Goal: Task Accomplishment & Management: Complete application form

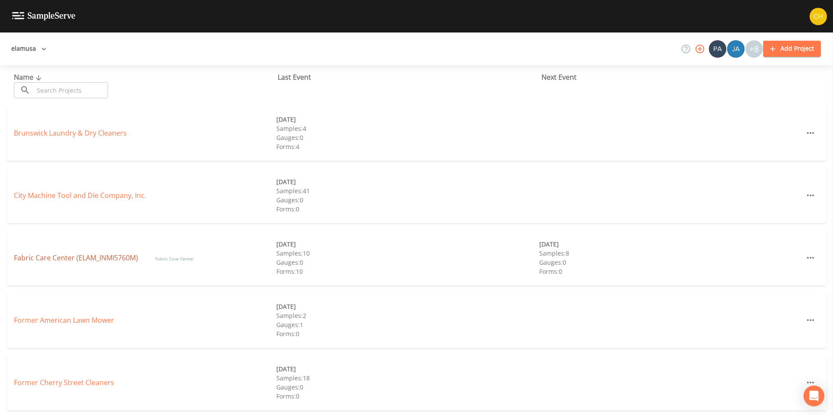
click at [78, 256] on link "Fabric Care Center (ELAM_INMI5760M)" at bounding box center [76, 258] width 124 height 10
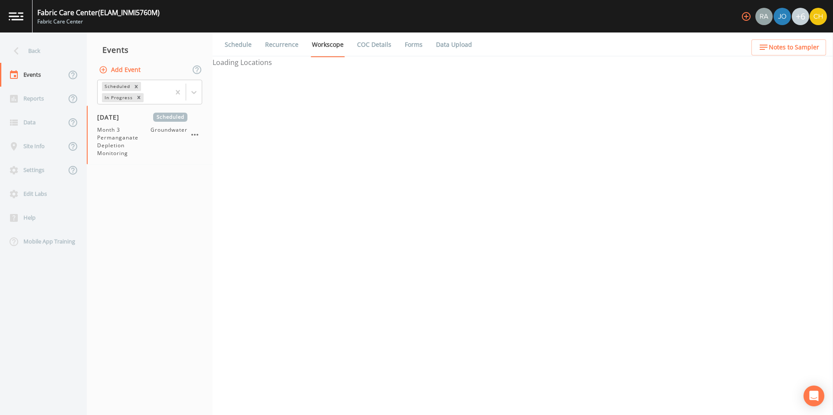
select select "4f082be6-97a7-4f70-a81f-c26a4e896ad7"
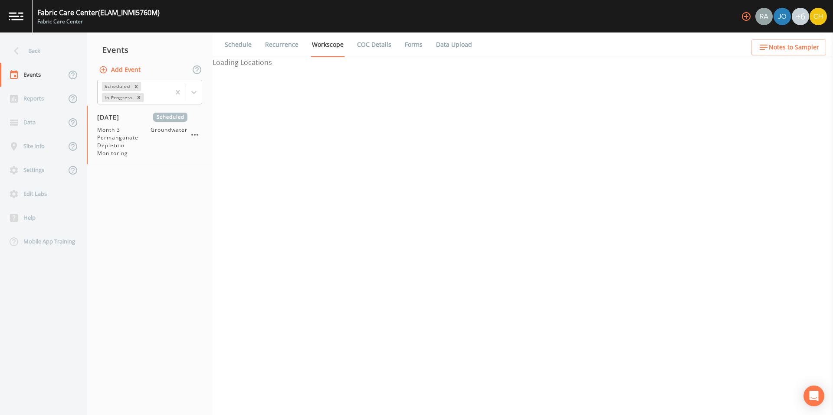
select select "4f082be6-97a7-4f70-a81f-c26a4e896ad7"
select select "0609984c-bae0-4cba-86ad-757e8d1be609"
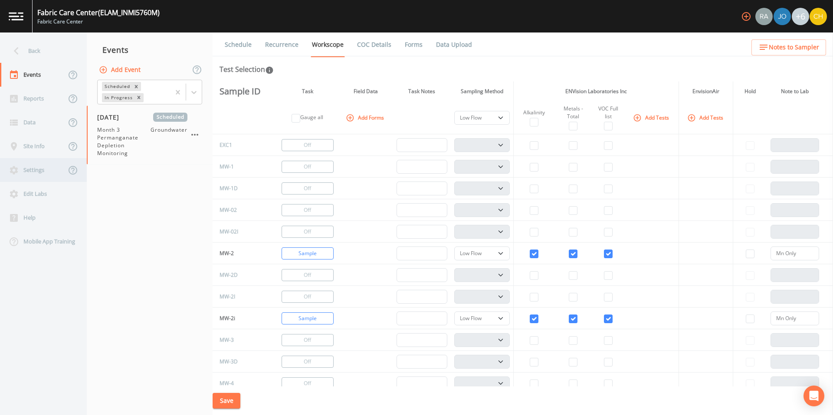
click at [29, 170] on div "Settings" at bounding box center [33, 170] width 66 height 24
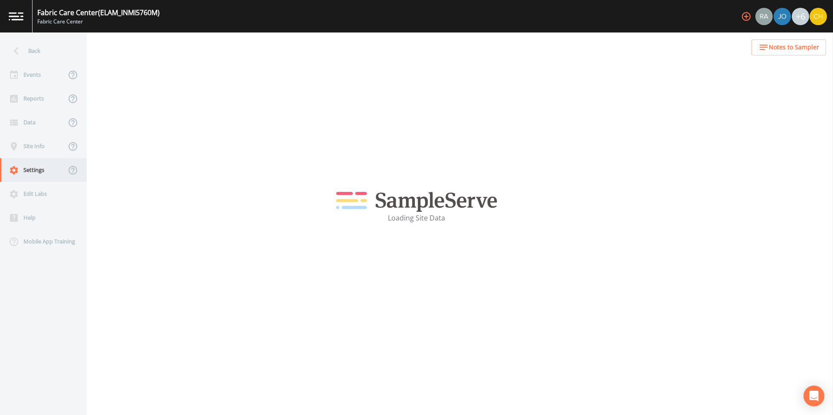
select select "b265dd82-c1a5-4afa-889f-debbcfd1d18c"
select select "[GEOGRAPHIC_DATA]"
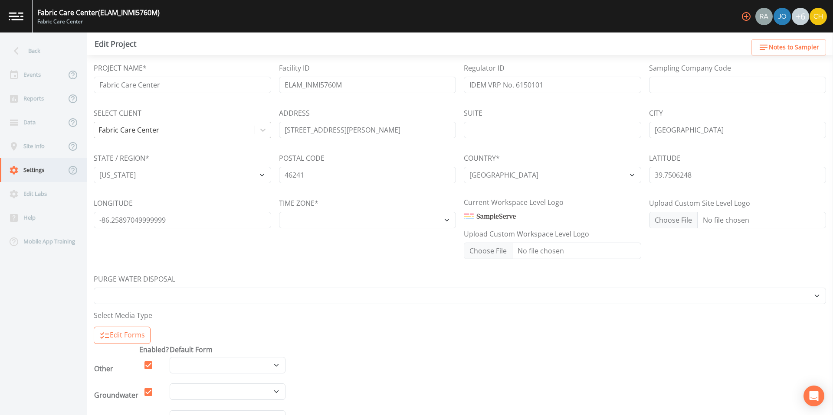
select select "US/[GEOGRAPHIC_DATA]-[US_STATE]"
select select "Place in container"
click at [42, 143] on div "Site Info" at bounding box center [33, 146] width 66 height 24
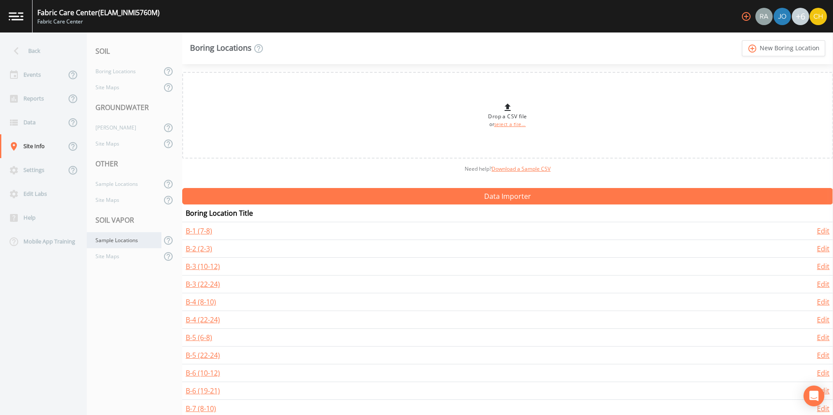
click at [120, 243] on div "Sample Locations" at bounding box center [124, 240] width 75 height 16
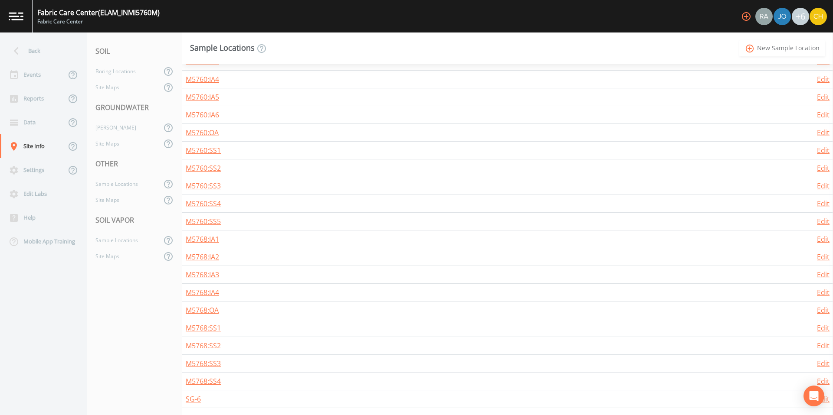
click at [765, 50] on link "add_circle_outline New Sample Location" at bounding box center [782, 48] width 86 height 16
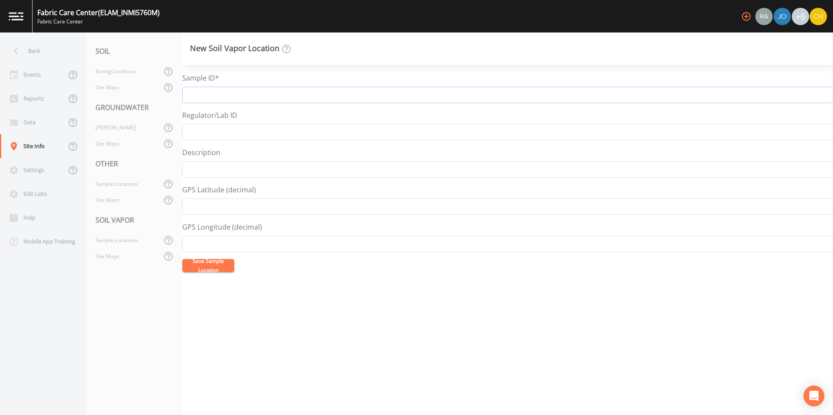
click at [217, 97] on input "Sample ID*" at bounding box center [507, 95] width 650 height 16
type input "W5720:OA"
click at [206, 265] on button "Save Sample Location" at bounding box center [208, 265] width 52 height 13
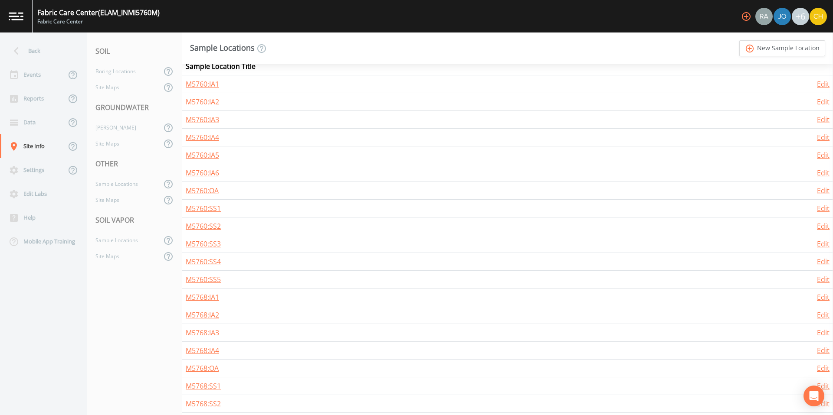
scroll to position [223, 0]
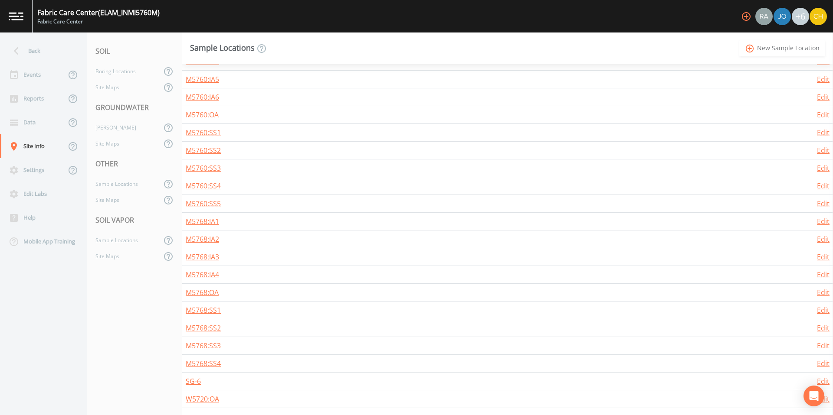
click at [761, 50] on link "add_circle_outline New Sample Location" at bounding box center [782, 48] width 86 height 16
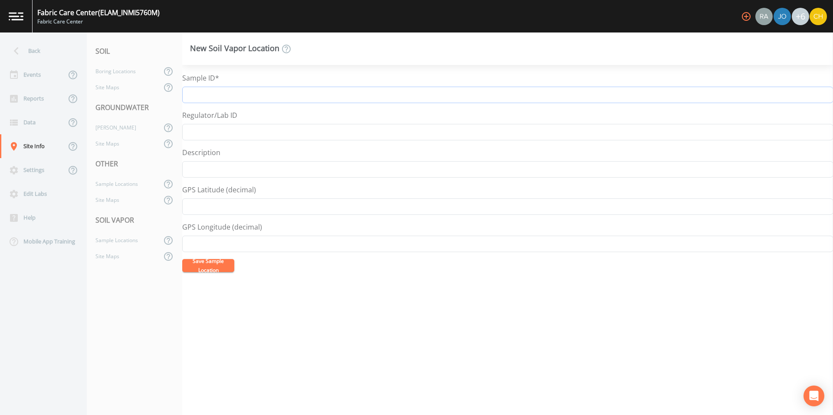
click at [207, 99] on input "Sample ID*" at bounding box center [507, 95] width 650 height 16
type input "W5720:SS1"
click at [213, 262] on button "Save Sample Location" at bounding box center [208, 265] width 52 height 13
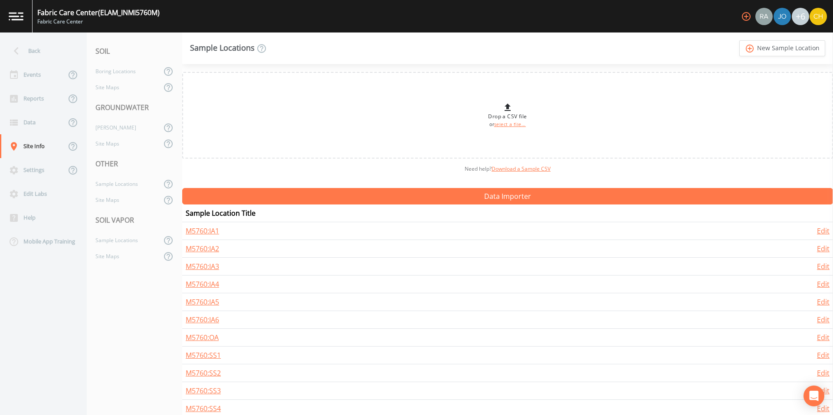
scroll to position [241, 0]
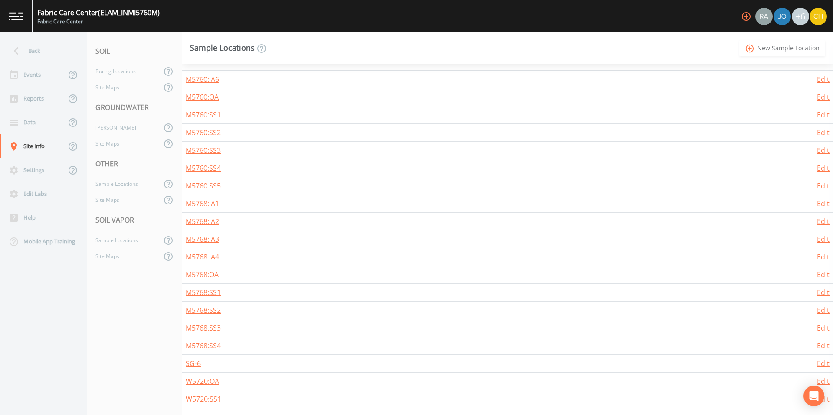
click at [773, 50] on link "add_circle_outline New Sample Location" at bounding box center [782, 48] width 86 height 16
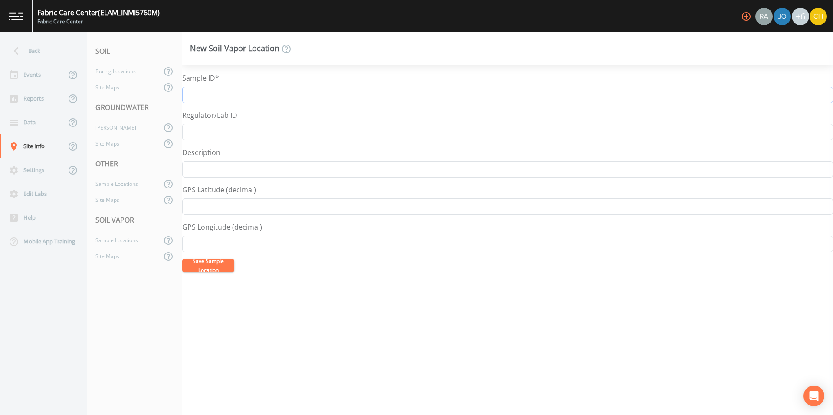
click at [263, 95] on input "Sample ID*" at bounding box center [507, 95] width 650 height 16
type input "W5720:SS2"
click at [206, 268] on button "Save Sample Location" at bounding box center [208, 265] width 52 height 13
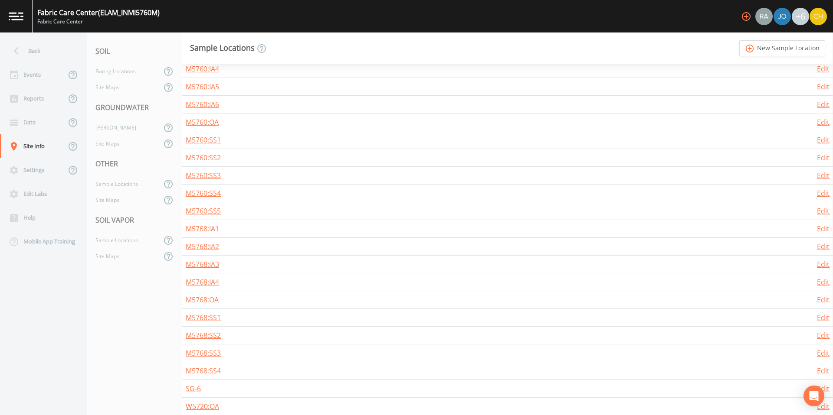
scroll to position [258, 0]
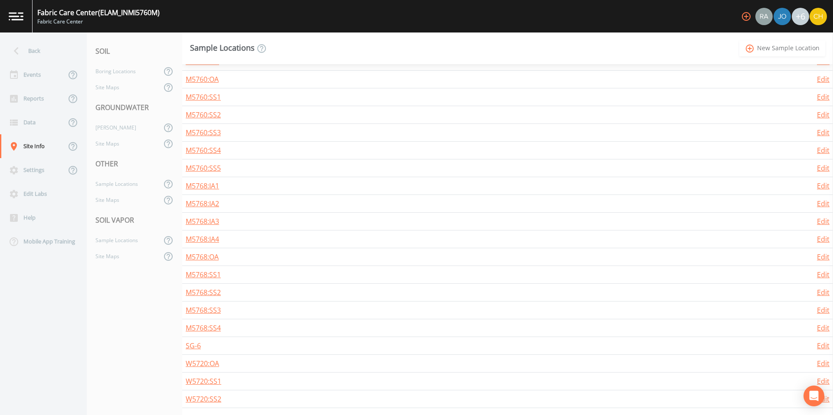
click at [768, 49] on link "add_circle_outline New Sample Location" at bounding box center [782, 48] width 86 height 16
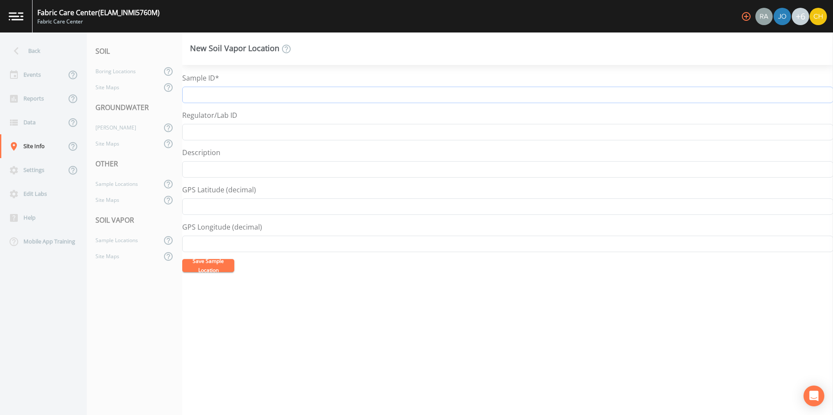
click at [209, 93] on input "Sample ID*" at bounding box center [507, 95] width 650 height 16
type input "W5720:IA1"
click at [214, 268] on button "Save Sample Location" at bounding box center [208, 265] width 52 height 13
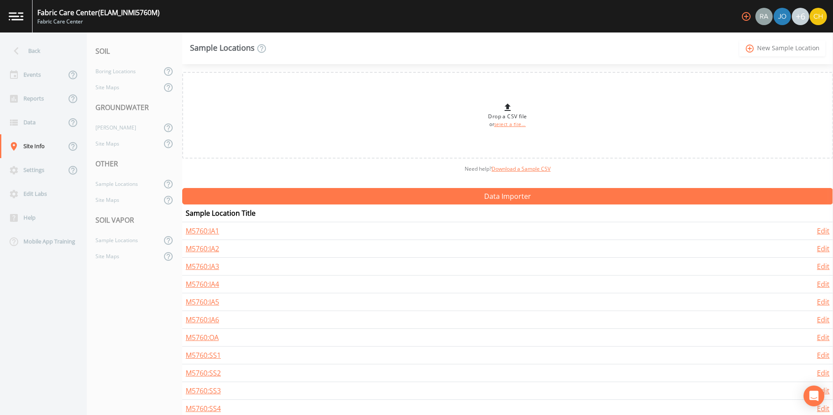
click at [775, 49] on link "add_circle_outline New Sample Location" at bounding box center [782, 48] width 86 height 16
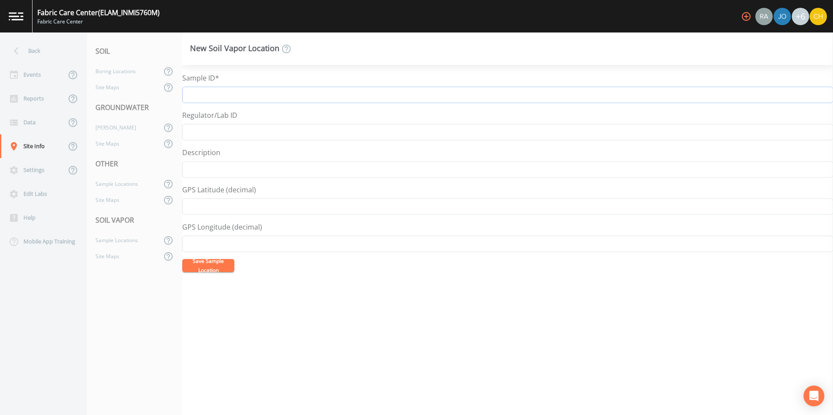
click at [281, 95] on input "Sample ID*" at bounding box center [507, 95] width 650 height 16
type input "W5720:IA2"
click at [206, 267] on button "Save Sample Location" at bounding box center [208, 265] width 52 height 13
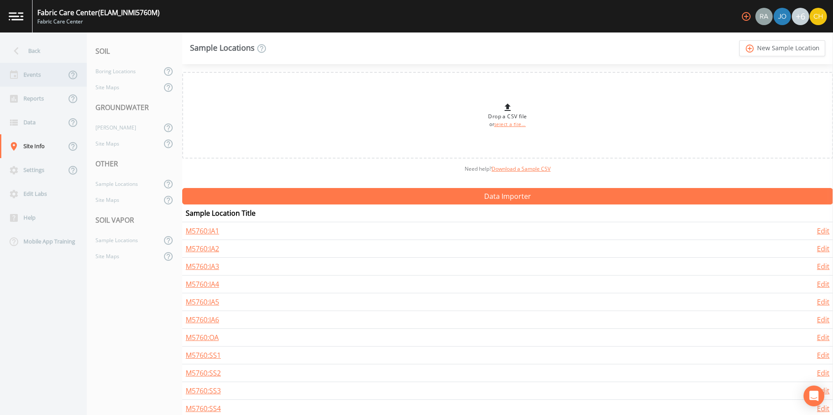
click at [33, 78] on div "Events" at bounding box center [33, 75] width 66 height 24
select select "4f082be6-97a7-4f70-a81f-c26a4e896ad7"
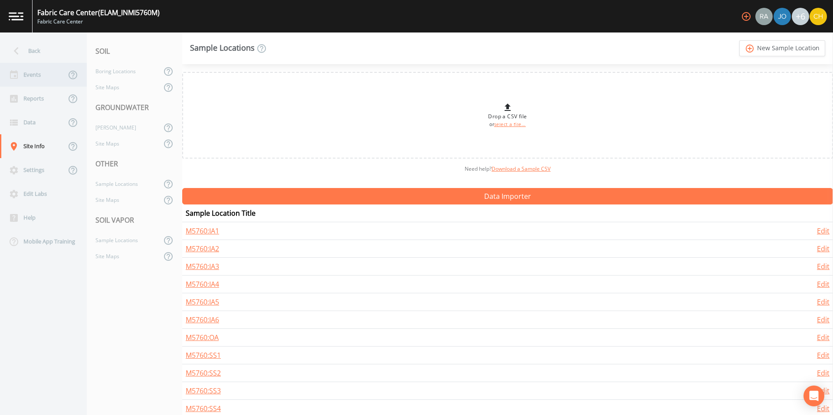
select select "4f082be6-97a7-4f70-a81f-c26a4e896ad7"
select select "0609984c-bae0-4cba-86ad-757e8d1be609"
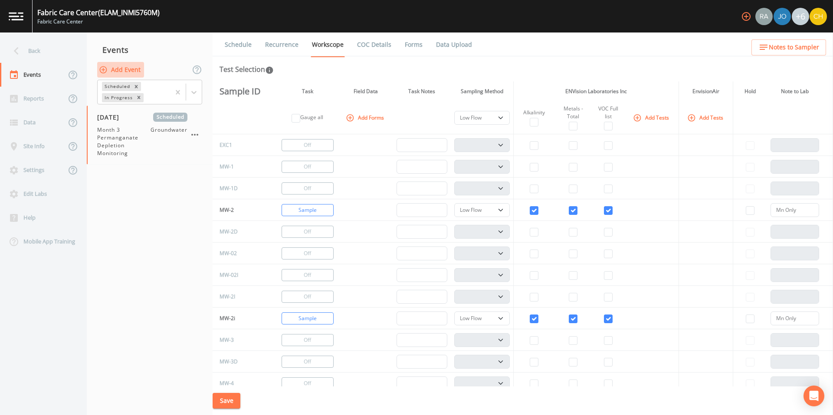
click at [121, 71] on button "Add Event" at bounding box center [120, 70] width 47 height 16
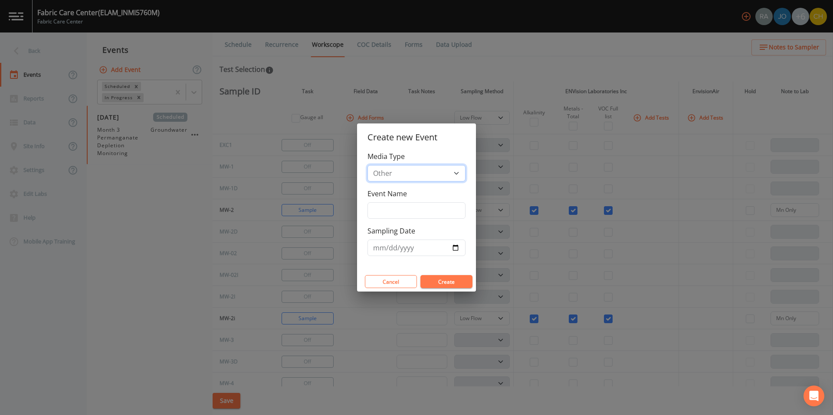
click at [405, 173] on select "Groundwater Other Soil Soil Vapor" at bounding box center [416, 173] width 98 height 16
select select "soil_vapor"
click at [367, 165] on select "Groundwater Other Soil Soil Vapor" at bounding box center [416, 173] width 98 height 16
click at [402, 212] on input "Event Name" at bounding box center [416, 211] width 98 height 16
type input "W5720 - Summer 2025"
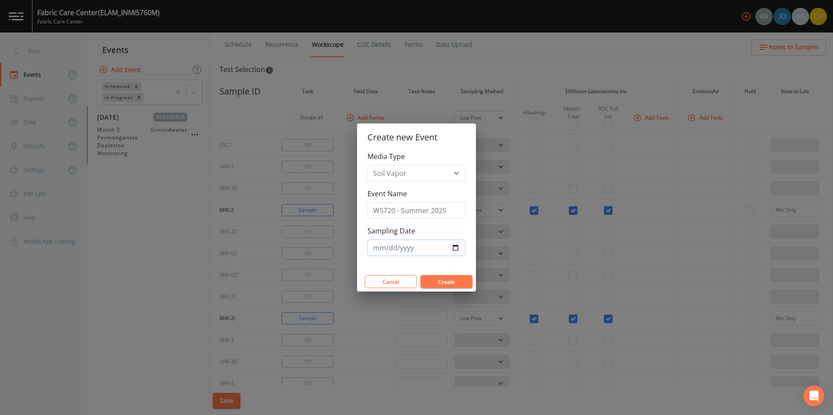
click at [408, 248] on input "Sampling Date" at bounding box center [416, 248] width 98 height 16
click at [454, 248] on input "Sampling Date" at bounding box center [416, 248] width 98 height 16
type input "[DATE]"
click at [444, 283] on button "Create" at bounding box center [446, 281] width 52 height 13
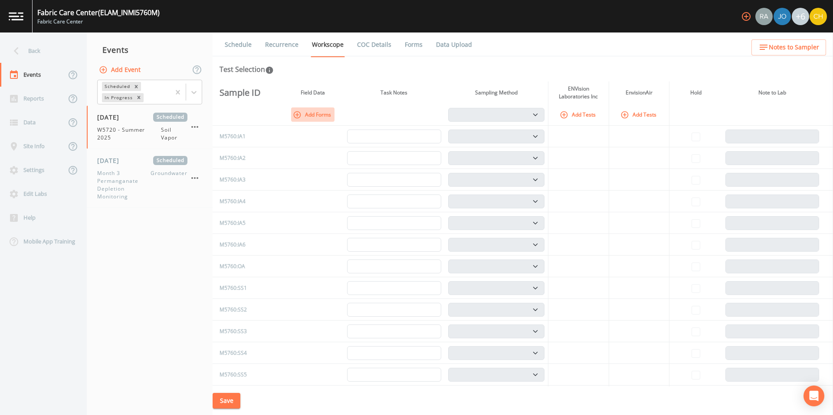
click at [297, 117] on icon "button" at bounding box center [297, 115] width 9 height 9
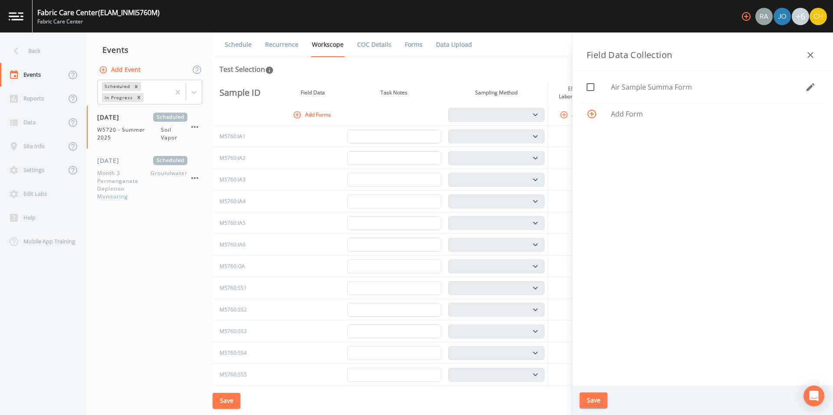
click at [590, 88] on icon at bounding box center [590, 87] width 10 height 10
checkbox input "true"
click at [594, 399] on button "Save" at bounding box center [593, 401] width 28 height 16
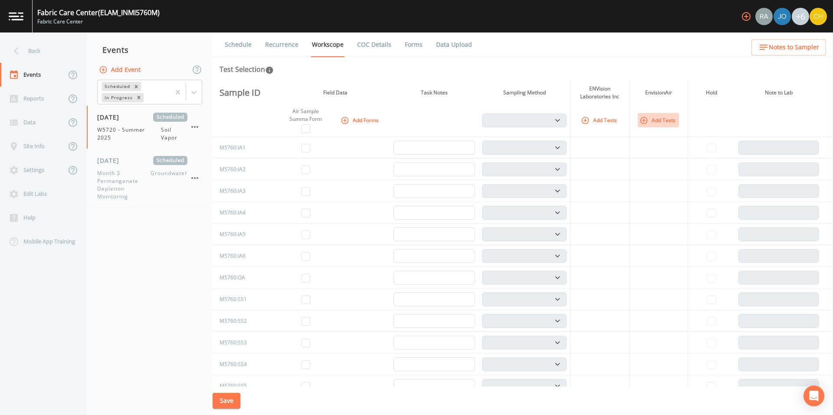
click at [647, 124] on button "Add Tests" at bounding box center [657, 120] width 41 height 14
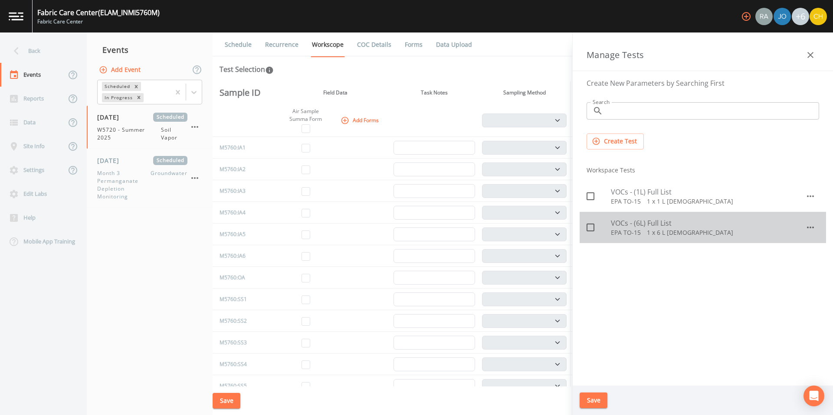
click at [588, 230] on icon at bounding box center [590, 227] width 10 height 10
checkbox input "true"
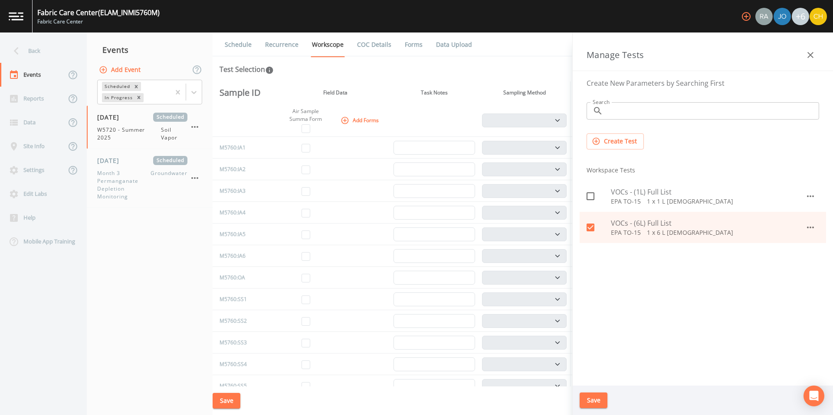
click at [597, 398] on button "Save" at bounding box center [593, 401] width 28 height 16
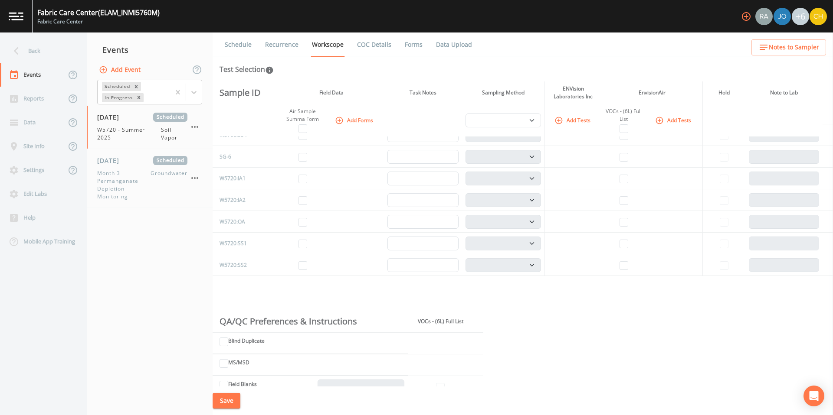
scroll to position [447, 0]
click at [305, 180] on input "checkbox" at bounding box center [302, 178] width 9 height 9
checkbox input "true"
click at [301, 197] on input "checkbox" at bounding box center [302, 200] width 9 height 9
checkbox input "true"
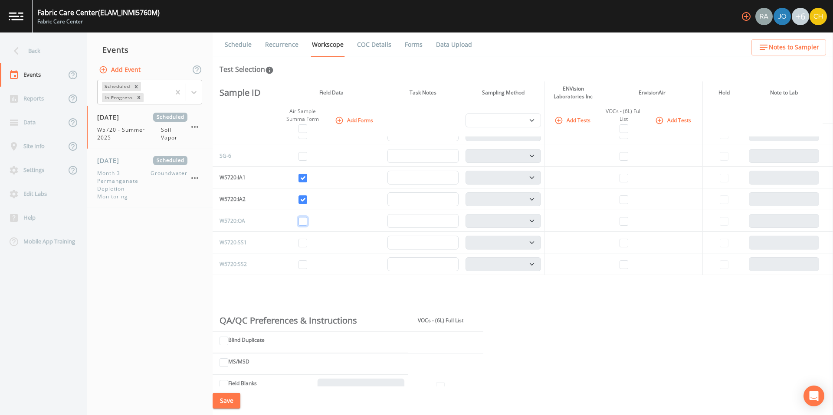
click at [300, 221] on input "checkbox" at bounding box center [302, 221] width 9 height 9
checkbox input "true"
click at [303, 243] on input "checkbox" at bounding box center [302, 243] width 9 height 9
checkbox input "true"
click at [302, 266] on input "checkbox" at bounding box center [302, 265] width 9 height 9
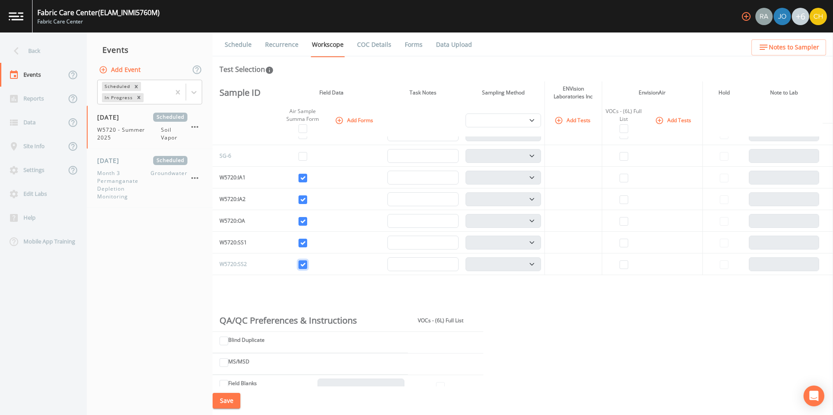
checkbox input "true"
click at [620, 178] on input "checkbox" at bounding box center [623, 178] width 9 height 9
checkbox input "true"
select select "c5bfc0a2-8365-4ab6-a941-dacac289f9c5"
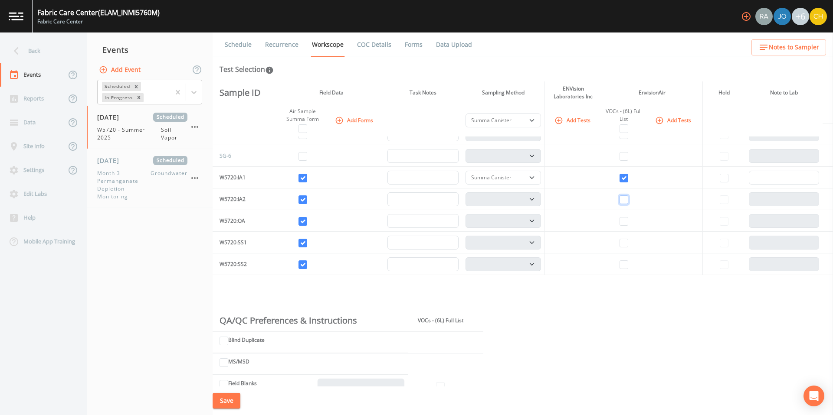
click at [620, 199] on input "checkbox" at bounding box center [623, 200] width 9 height 9
checkbox input "true"
select select "c5bfc0a2-8365-4ab6-a941-dacac289f9c5"
click at [621, 219] on input "checkbox" at bounding box center [623, 221] width 9 height 9
checkbox input "true"
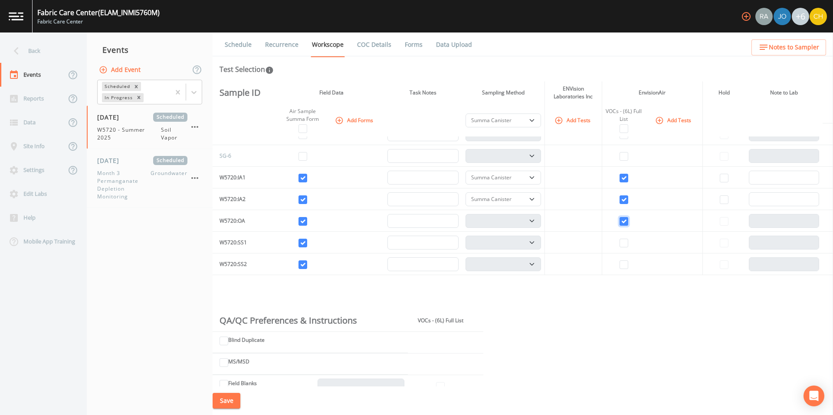
select select "c5bfc0a2-8365-4ab6-a941-dacac289f9c5"
click at [621, 242] on input "checkbox" at bounding box center [623, 243] width 9 height 9
checkbox input "true"
select select "c5bfc0a2-8365-4ab6-a941-dacac289f9c5"
click at [622, 266] on input "checkbox" at bounding box center [623, 265] width 9 height 9
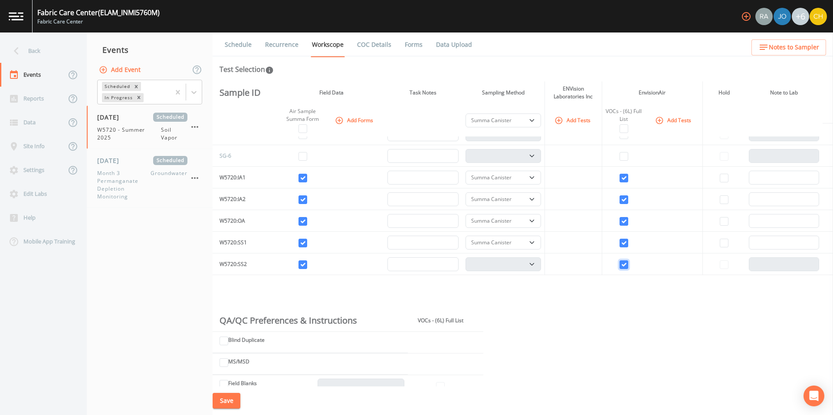
checkbox input "true"
select select "c5bfc0a2-8365-4ab6-a941-dacac289f9c5"
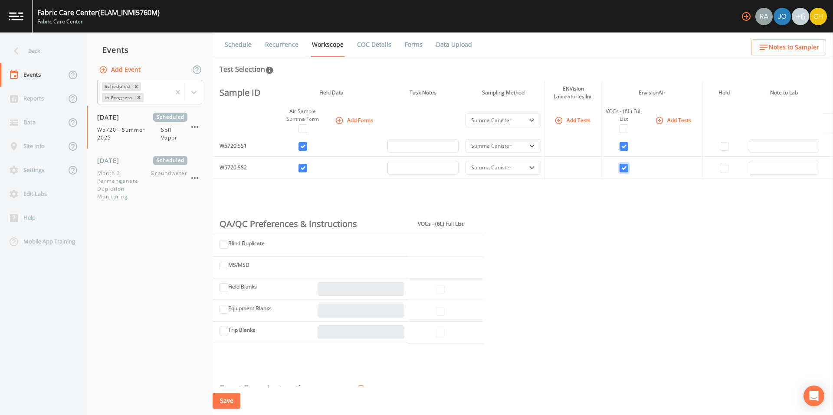
scroll to position [546, 0]
click at [224, 245] on input "Blind Duplicate" at bounding box center [223, 242] width 9 height 9
checkbox input "true"
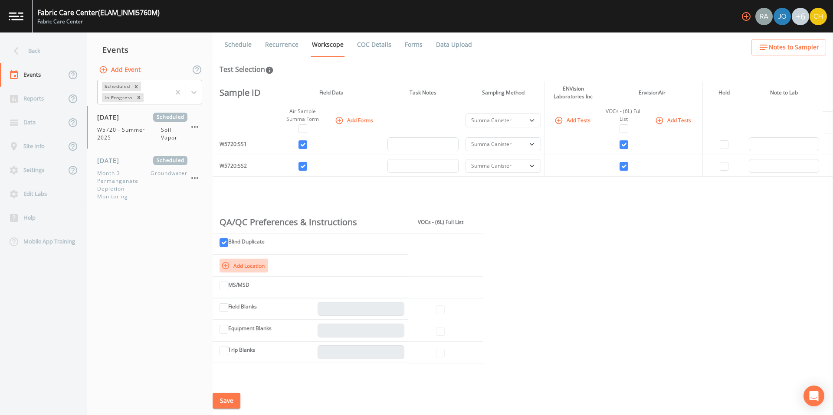
click at [228, 265] on icon "button" at bounding box center [225, 265] width 7 height 7
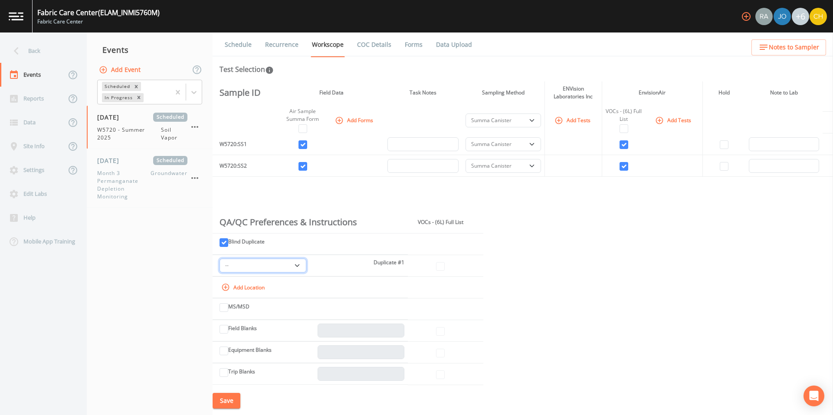
click at [301, 266] on select "-- W5720:IA1 W5720:IA2 W5720:OA W5720:SS1 W5720:SS2" at bounding box center [262, 266] width 87 height 14
select select "3e7943fa-b302-4126-a955-9a4ef2c41e3b"
click at [438, 267] on input "checkbox" at bounding box center [440, 266] width 9 height 9
checkbox input "true"
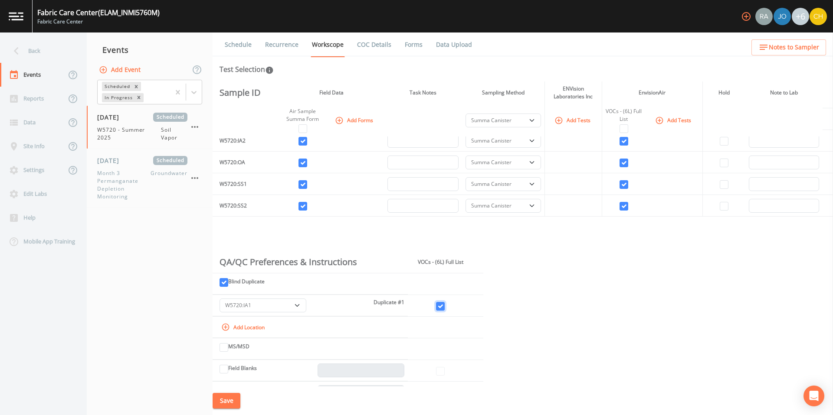
scroll to position [508, 0]
click at [222, 399] on button "Save" at bounding box center [226, 401] width 28 height 16
click at [365, 44] on link "COC Details" at bounding box center [374, 45] width 37 height 24
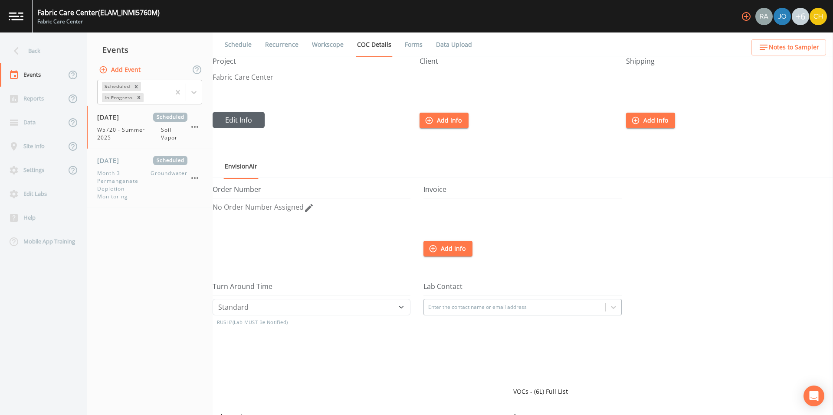
click at [241, 116] on button "Edit Info" at bounding box center [238, 120] width 52 height 16
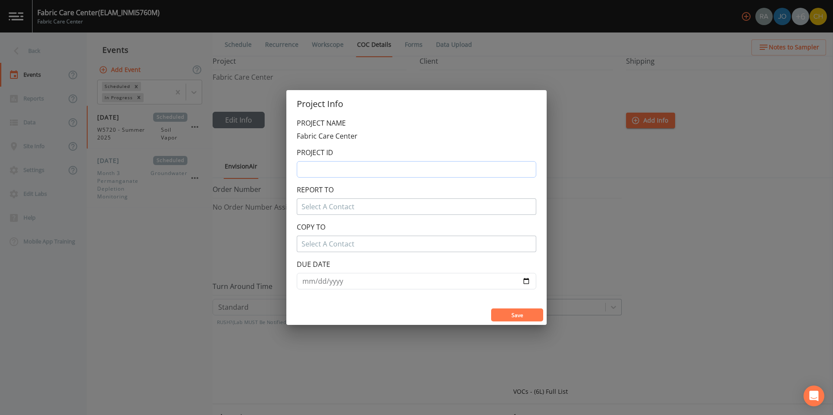
click at [353, 169] on input "text" at bounding box center [416, 169] width 239 height 16
click at [389, 170] on input "[PERSON_NAME]-INMI5760M-9.19" at bounding box center [416, 169] width 239 height 16
type input "[PERSON_NAME]-INMI5760M-9.20"
click at [345, 207] on div at bounding box center [416, 207] width 230 height 14
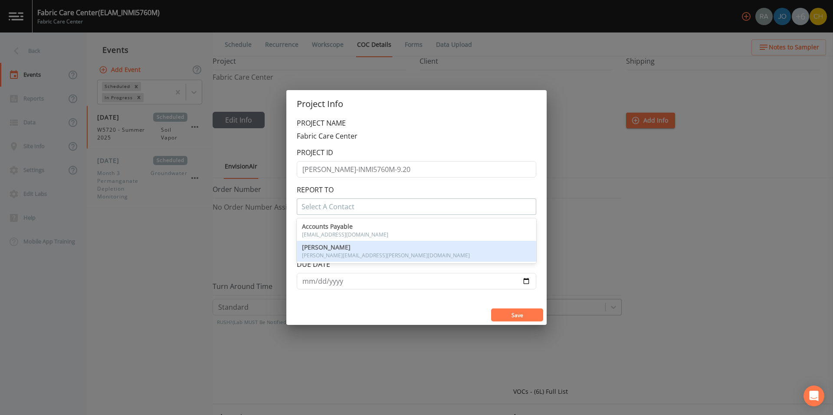
click at [336, 245] on span "[PERSON_NAME]" at bounding box center [416, 248] width 229 height 6
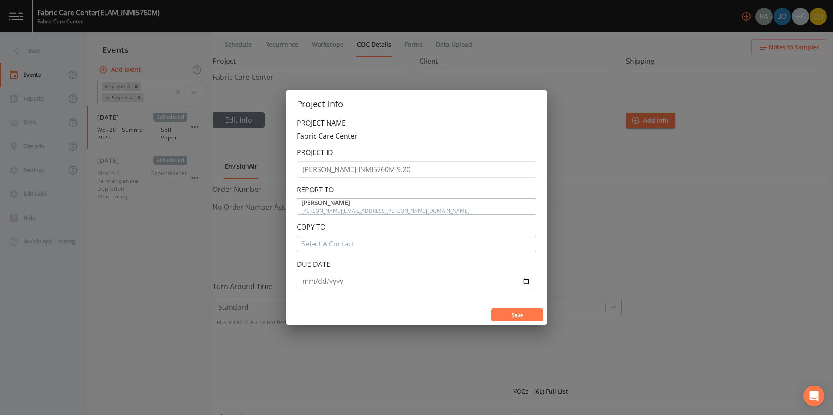
click at [521, 316] on button "Save" at bounding box center [517, 315] width 52 height 13
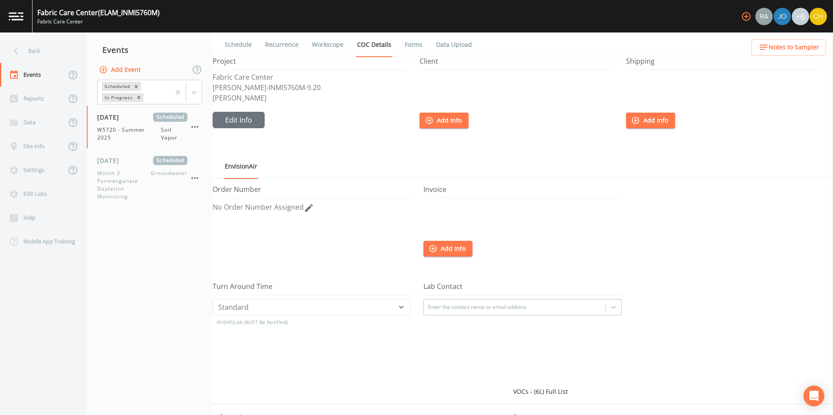
click at [439, 123] on button "Add Info" at bounding box center [443, 121] width 49 height 16
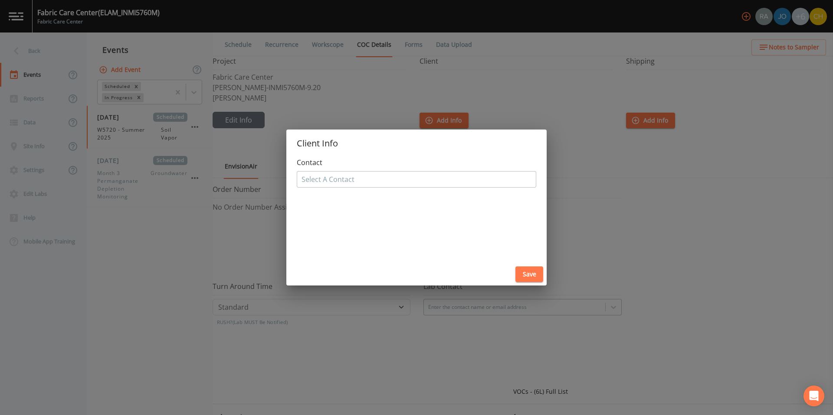
click at [371, 180] on div at bounding box center [416, 180] width 230 height 14
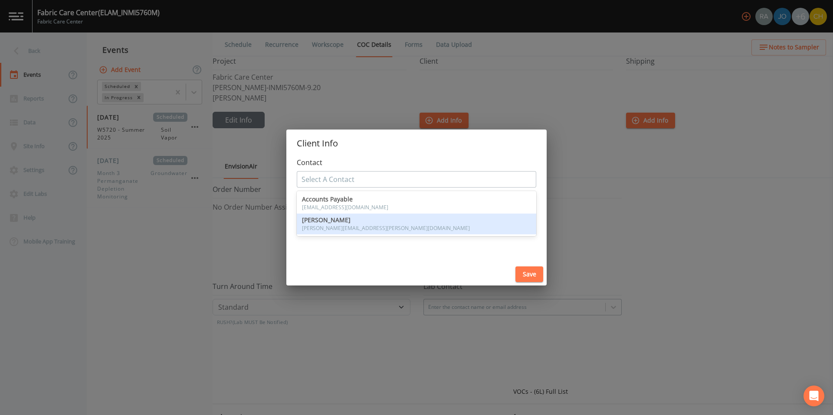
click at [343, 222] on span "[PERSON_NAME]" at bounding box center [416, 220] width 229 height 6
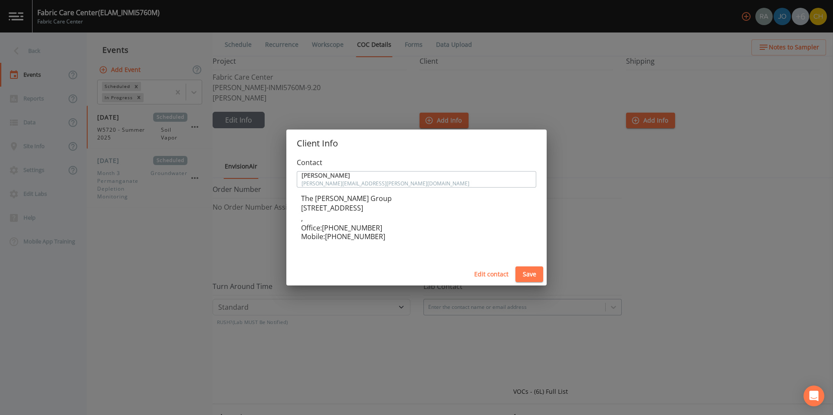
click at [531, 276] on button "Save" at bounding box center [529, 275] width 28 height 16
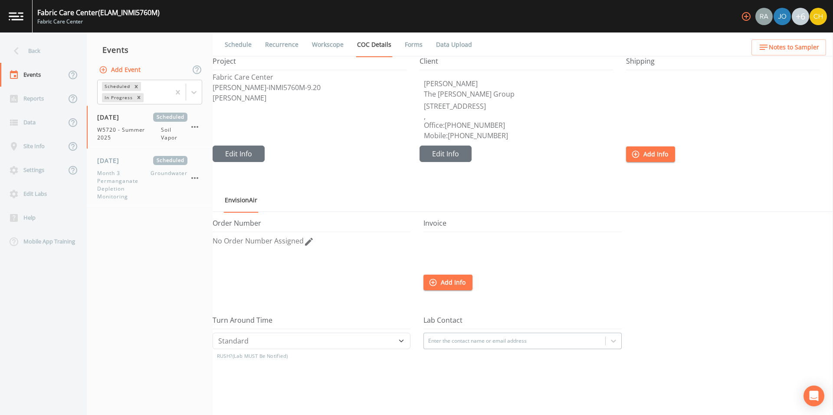
click at [441, 280] on button "Add Info" at bounding box center [447, 283] width 49 height 16
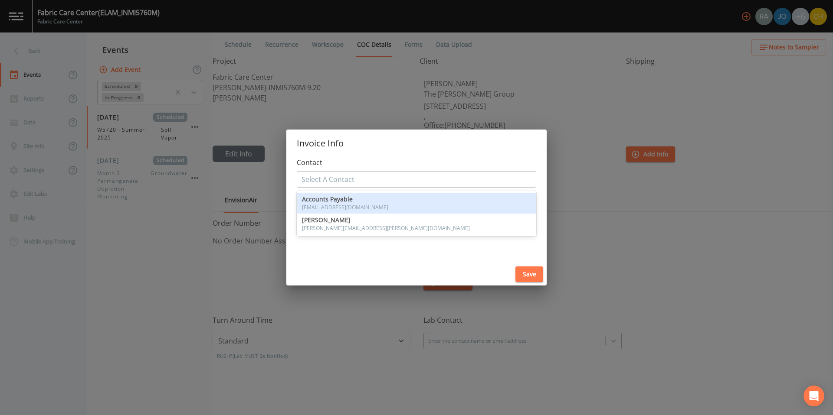
click at [359, 180] on div at bounding box center [416, 180] width 230 height 14
click at [346, 205] on span "[EMAIL_ADDRESS][DOMAIN_NAME]" at bounding box center [416, 207] width 229 height 5
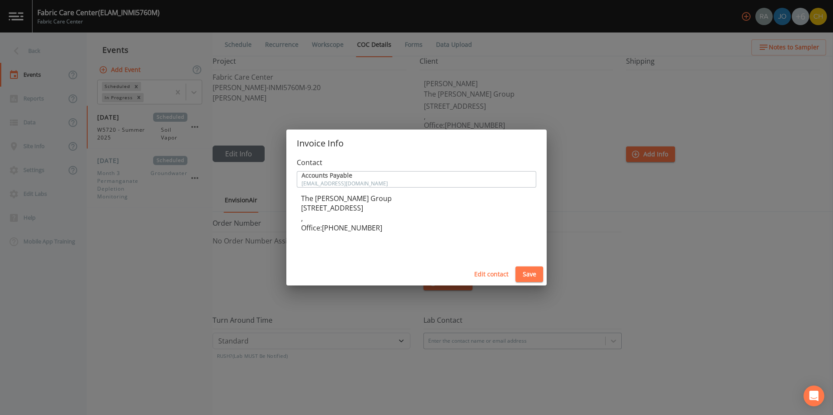
click at [523, 275] on button "Save" at bounding box center [529, 275] width 28 height 16
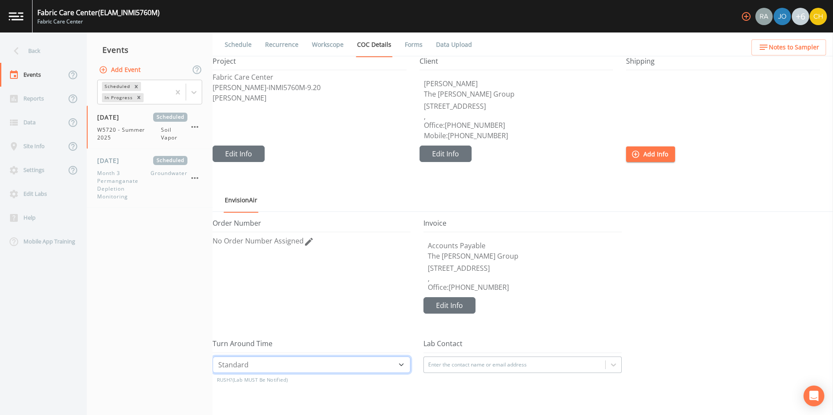
click at [250, 363] on select "Standard Five Day Three Day Two Day Next Day Same Day" at bounding box center [311, 365] width 198 height 16
click at [212, 357] on select "Standard Five Day Three Day Two Day Next Day Same Day" at bounding box center [311, 365] width 198 height 16
click at [268, 367] on select "Standard Five Day Three Day Two Day Next Day Same Day" at bounding box center [311, 365] width 198 height 16
click at [212, 357] on select "Standard Five Day Three Day Two Day Next Day Same Day" at bounding box center [311, 365] width 198 height 16
select select "Standard"
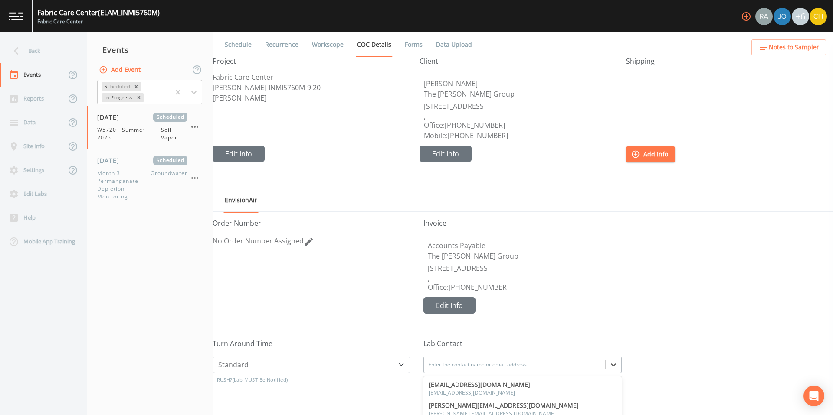
scroll to position [63, 0]
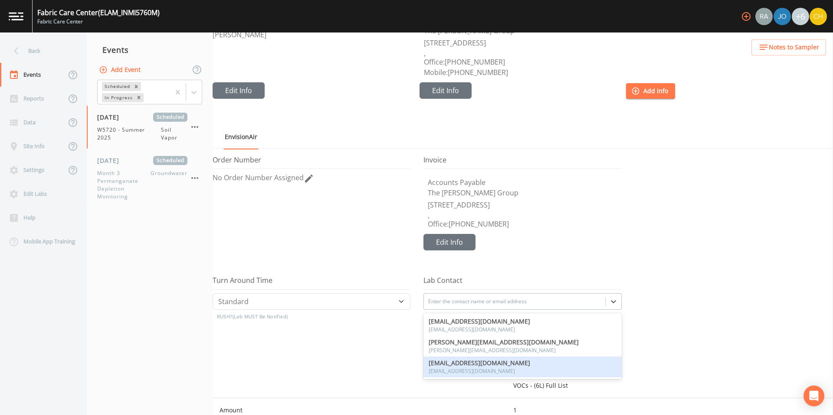
click at [545, 310] on div "[PERSON_NAME] [EMAIL_ADDRESS][DOMAIN_NAME] [EMAIL_ADDRESS][DOMAIN_NAME], 3 of 3…" at bounding box center [522, 302] width 198 height 16
click at [503, 363] on span "[EMAIL_ADDRESS][DOMAIN_NAME]" at bounding box center [478, 363] width 101 height 6
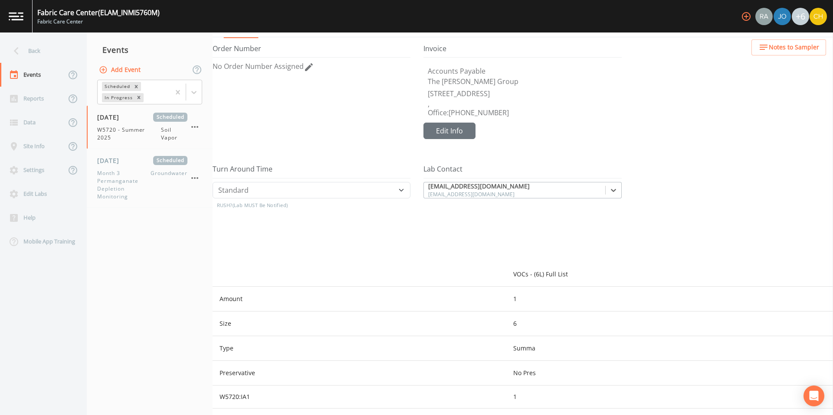
scroll to position [0, 0]
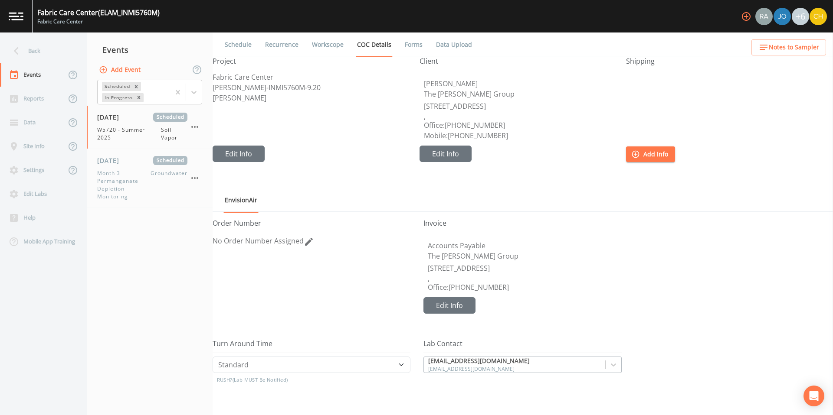
click at [412, 47] on link "Forms" at bounding box center [413, 45] width 20 height 24
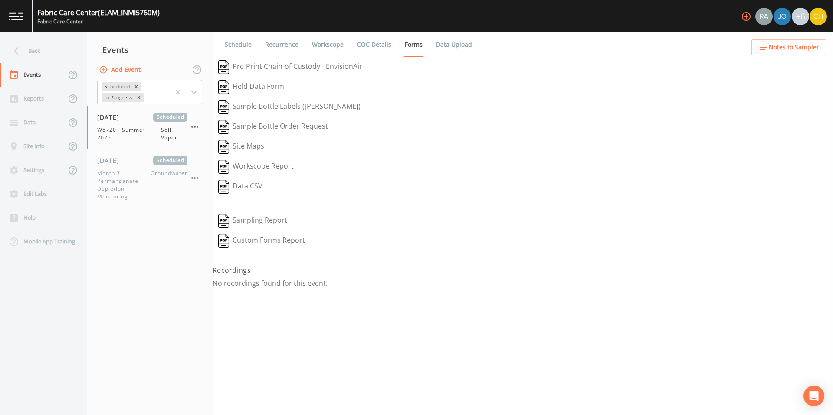
click at [290, 63] on button "Pre-Print Chain-of-Custody - EnvisionAir" at bounding box center [289, 67] width 155 height 20
click at [374, 46] on link "COC Details" at bounding box center [374, 45] width 37 height 24
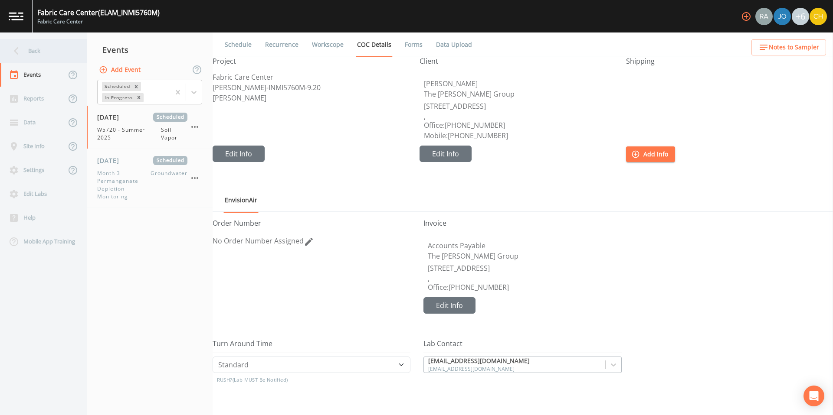
click at [31, 52] on div "Back" at bounding box center [39, 51] width 78 height 24
